Goal: Use online tool/utility

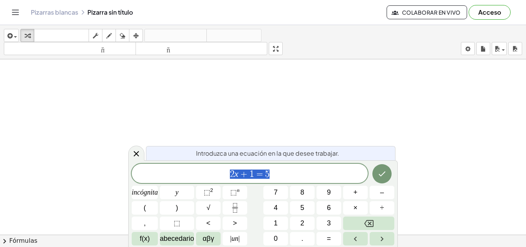
scroll to position [116, 0]
drag, startPoint x: 278, startPoint y: 177, endPoint x: 227, endPoint y: 174, distance: 50.9
click at [227, 174] on span "2 x + 1 = 5" at bounding box center [250, 174] width 236 height 11
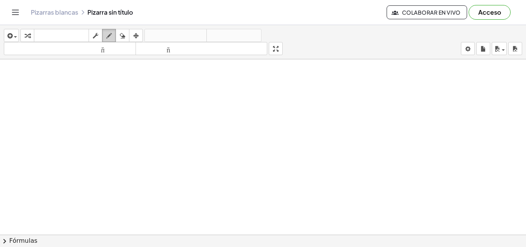
click at [110, 35] on icon "button" at bounding box center [108, 35] width 5 height 9
drag, startPoint x: 164, startPoint y: 84, endPoint x: 166, endPoint y: 95, distance: 11.0
click at [166, 95] on div at bounding box center [263, 75] width 526 height 350
drag, startPoint x: 179, startPoint y: 80, endPoint x: 172, endPoint y: 104, distance: 25.2
click at [172, 104] on div at bounding box center [263, 75] width 526 height 350
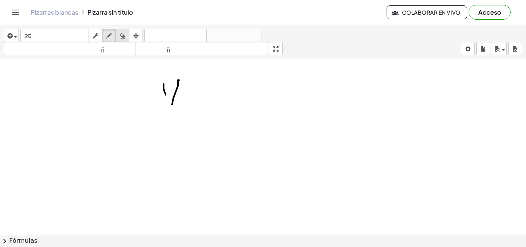
click at [126, 37] on div "button" at bounding box center [122, 35] width 10 height 9
drag, startPoint x: 176, startPoint y: 90, endPoint x: 152, endPoint y: 87, distance: 23.7
click at [161, 93] on div at bounding box center [263, 75] width 526 height 350
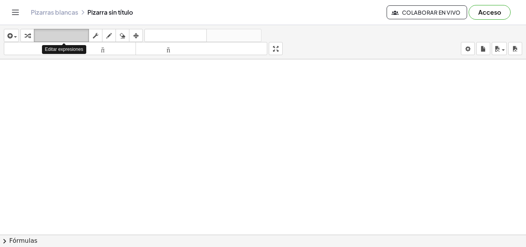
click at [65, 37] on font "teclado" at bounding box center [61, 35] width 51 height 7
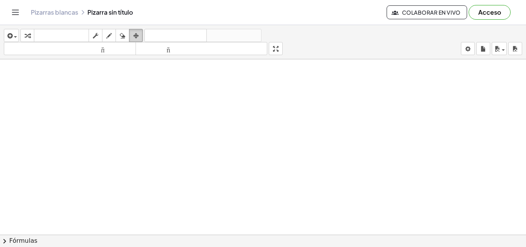
click at [134, 37] on icon "button" at bounding box center [135, 35] width 5 height 9
drag, startPoint x: 278, startPoint y: 46, endPoint x: 278, endPoint y: 79, distance: 33.5
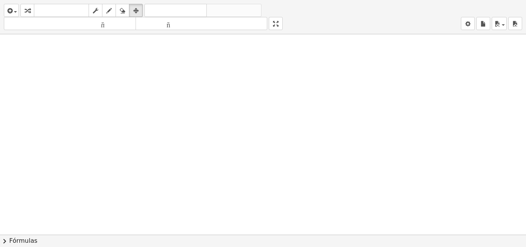
click at [278, 79] on div "insertar Seleccione uno: Expresión matemática Función Texto Vídeo de YouTube Gr…" at bounding box center [263, 123] width 526 height 247
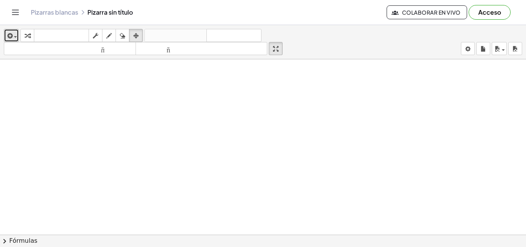
click at [13, 34] on span "button" at bounding box center [14, 36] width 2 height 5
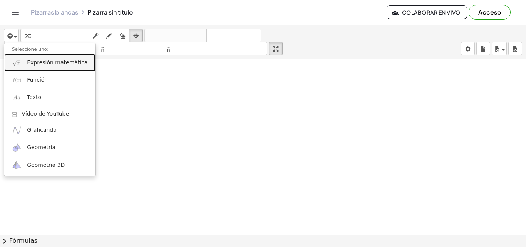
click at [41, 62] on font "Expresión matemática" at bounding box center [57, 62] width 60 height 6
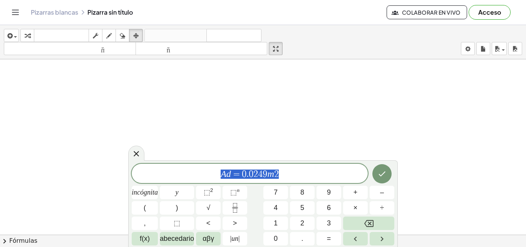
drag, startPoint x: 288, startPoint y: 176, endPoint x: 216, endPoint y: 174, distance: 72.0
click at [216, 174] on span "A d = 0 . 0 2 4 9 m 2" at bounding box center [250, 174] width 236 height 11
click at [168, 109] on div at bounding box center [263, 75] width 526 height 350
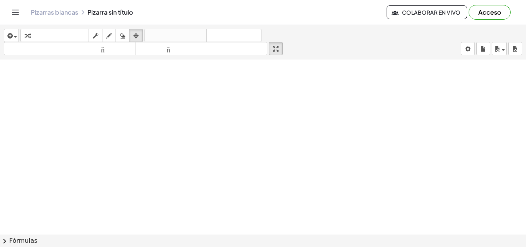
click at [178, 116] on div at bounding box center [263, 75] width 526 height 350
click at [8, 32] on icon "button" at bounding box center [9, 35] width 7 height 9
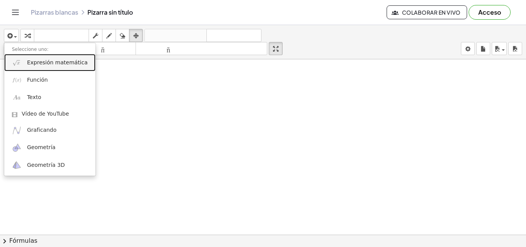
click at [32, 64] on font "Expresión matemática" at bounding box center [57, 62] width 60 height 6
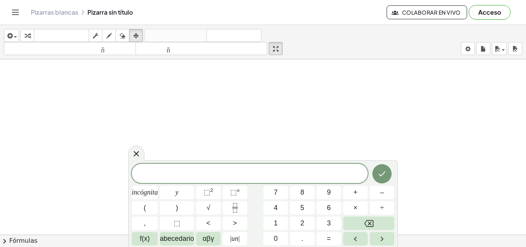
click at [216, 132] on div at bounding box center [263, 75] width 526 height 350
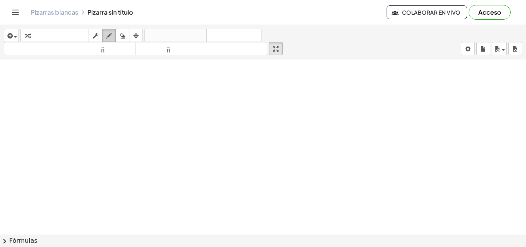
click at [111, 38] on icon "button" at bounding box center [108, 35] width 5 height 9
click at [98, 90] on div at bounding box center [263, 75] width 526 height 350
drag, startPoint x: 99, startPoint y: 78, endPoint x: 104, endPoint y: 88, distance: 11.5
click at [104, 88] on div at bounding box center [263, 75] width 526 height 350
drag, startPoint x: 100, startPoint y: 85, endPoint x: 105, endPoint y: 86, distance: 4.7
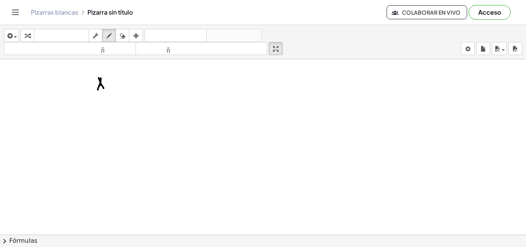
click at [105, 86] on div at bounding box center [263, 75] width 526 height 350
drag, startPoint x: 113, startPoint y: 77, endPoint x: 114, endPoint y: 89, distance: 12.0
click at [114, 89] on div at bounding box center [263, 75] width 526 height 350
drag, startPoint x: 117, startPoint y: 80, endPoint x: 132, endPoint y: 81, distance: 15.1
click at [131, 81] on div at bounding box center [263, 75] width 526 height 350
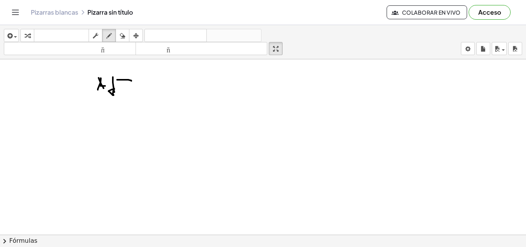
click at [131, 84] on div at bounding box center [263, 75] width 526 height 350
click at [136, 80] on div at bounding box center [263, 75] width 526 height 350
click at [154, 82] on div at bounding box center [263, 75] width 526 height 350
drag, startPoint x: 158, startPoint y: 97, endPoint x: 157, endPoint y: 78, distance: 19.3
click at [157, 78] on div at bounding box center [263, 75] width 526 height 350
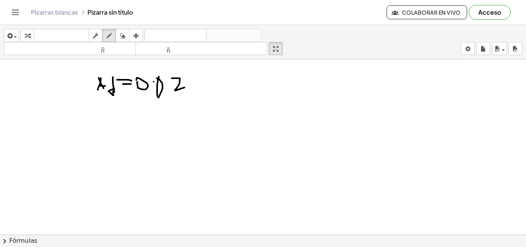
drag, startPoint x: 172, startPoint y: 78, endPoint x: 191, endPoint y: 90, distance: 23.2
click at [191, 91] on div at bounding box center [263, 75] width 526 height 350
drag, startPoint x: 199, startPoint y: 77, endPoint x: 208, endPoint y: 71, distance: 10.4
click at [206, 68] on div at bounding box center [263, 75] width 526 height 350
drag, startPoint x: 214, startPoint y: 74, endPoint x: 219, endPoint y: 74, distance: 5.4
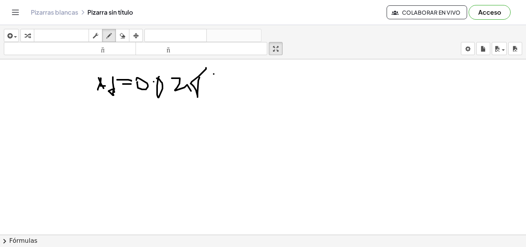
click at [218, 77] on div at bounding box center [263, 75] width 526 height 350
drag, startPoint x: 219, startPoint y: 74, endPoint x: 222, endPoint y: 88, distance: 14.9
click at [222, 88] on div at bounding box center [263, 75] width 526 height 350
